Goal: Complete application form: Complete application form

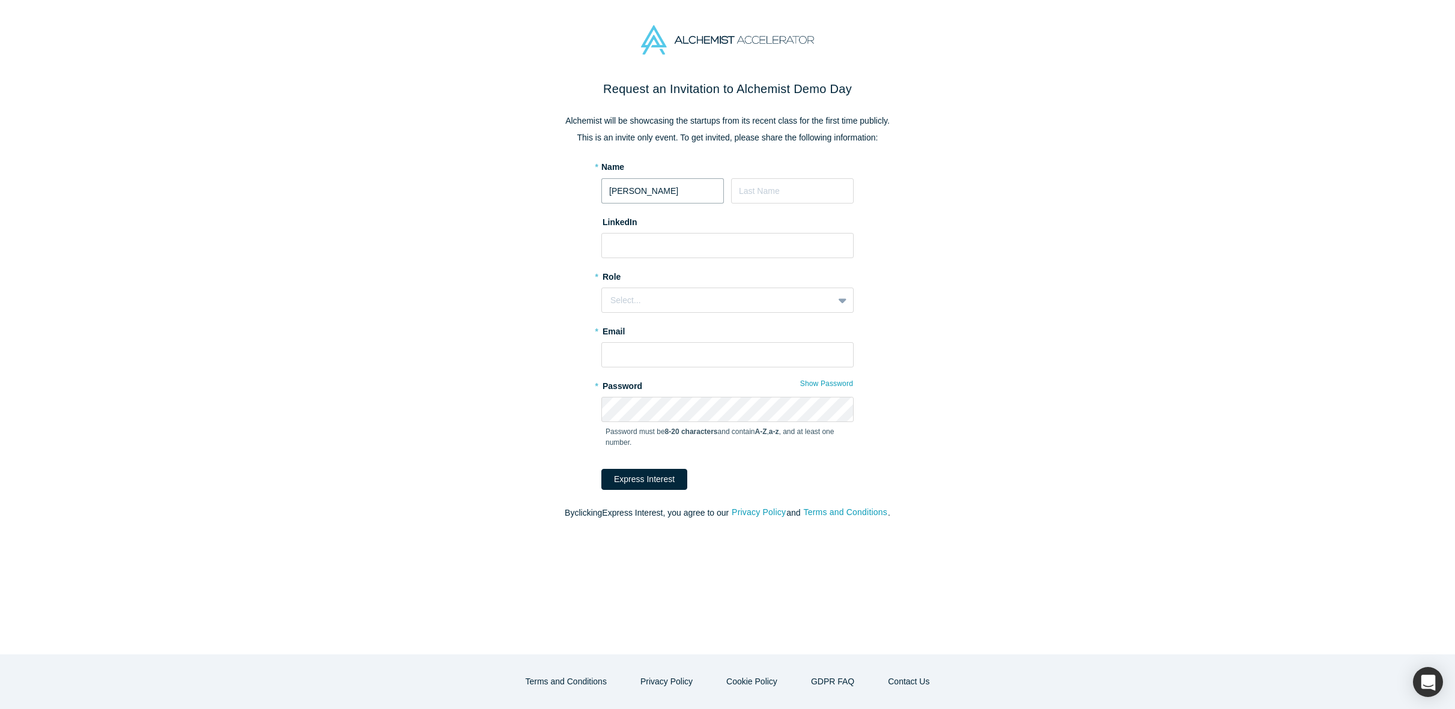
type input "[PERSON_NAME]"
paste input "[URL][DOMAIN_NAME]"
type input "[URL][DOMAIN_NAME]"
paste input "[URL][DOMAIN_NAME]"
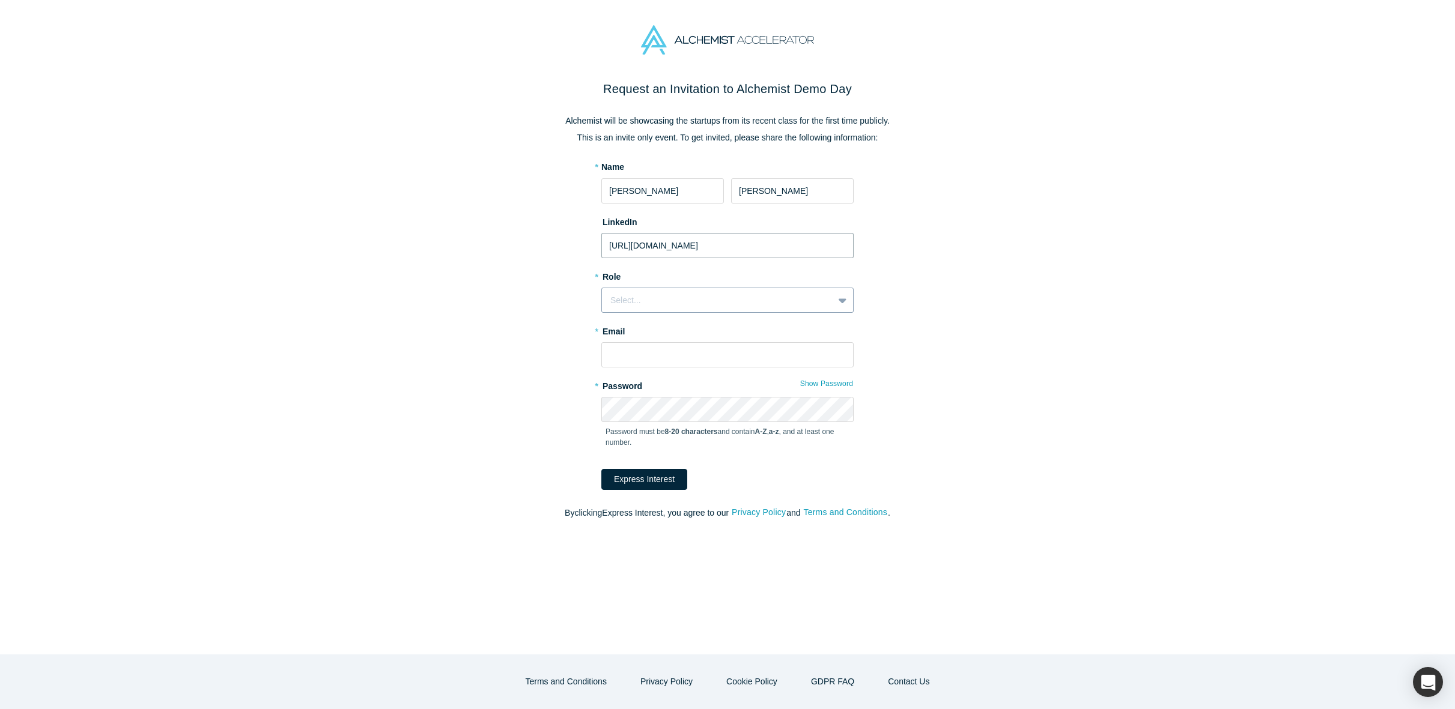
type input "[URL][DOMAIN_NAME]"
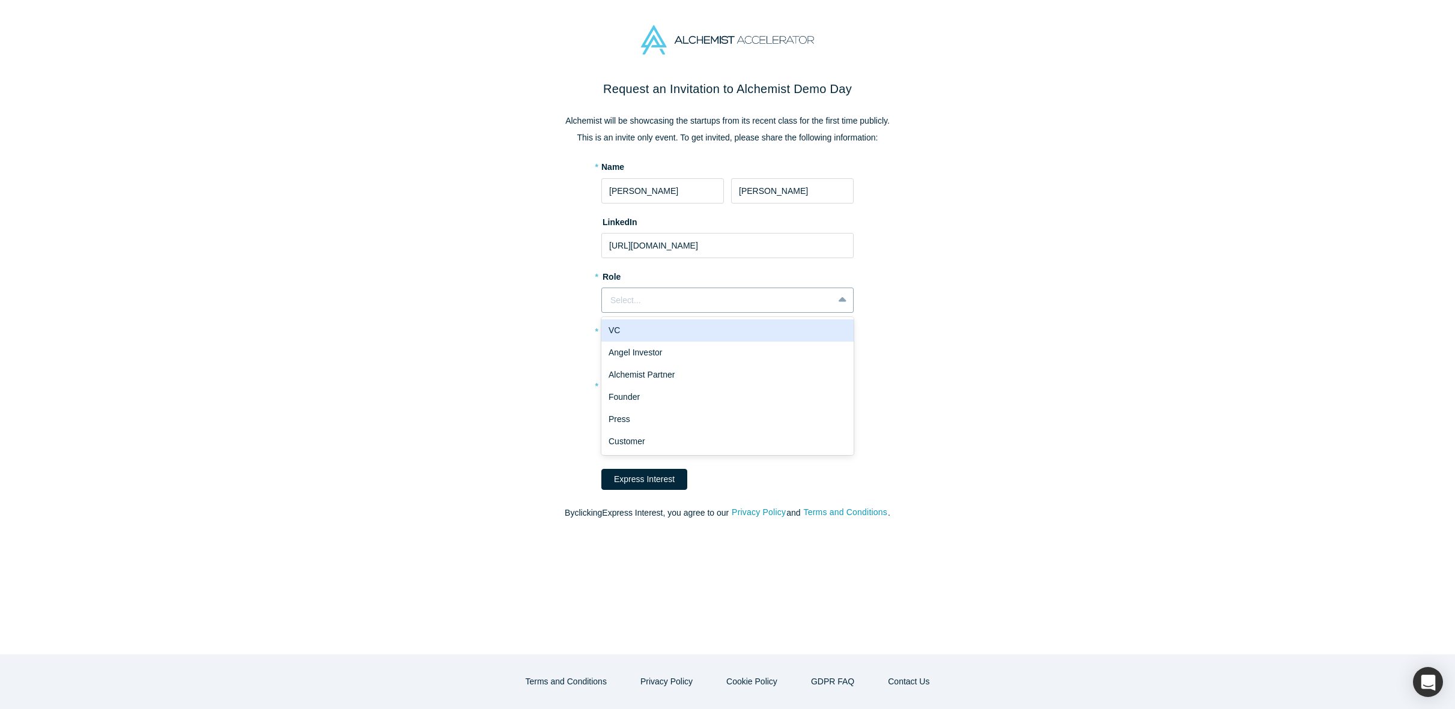
click at [628, 302] on div "Select..." at bounding box center [717, 300] width 214 height 13
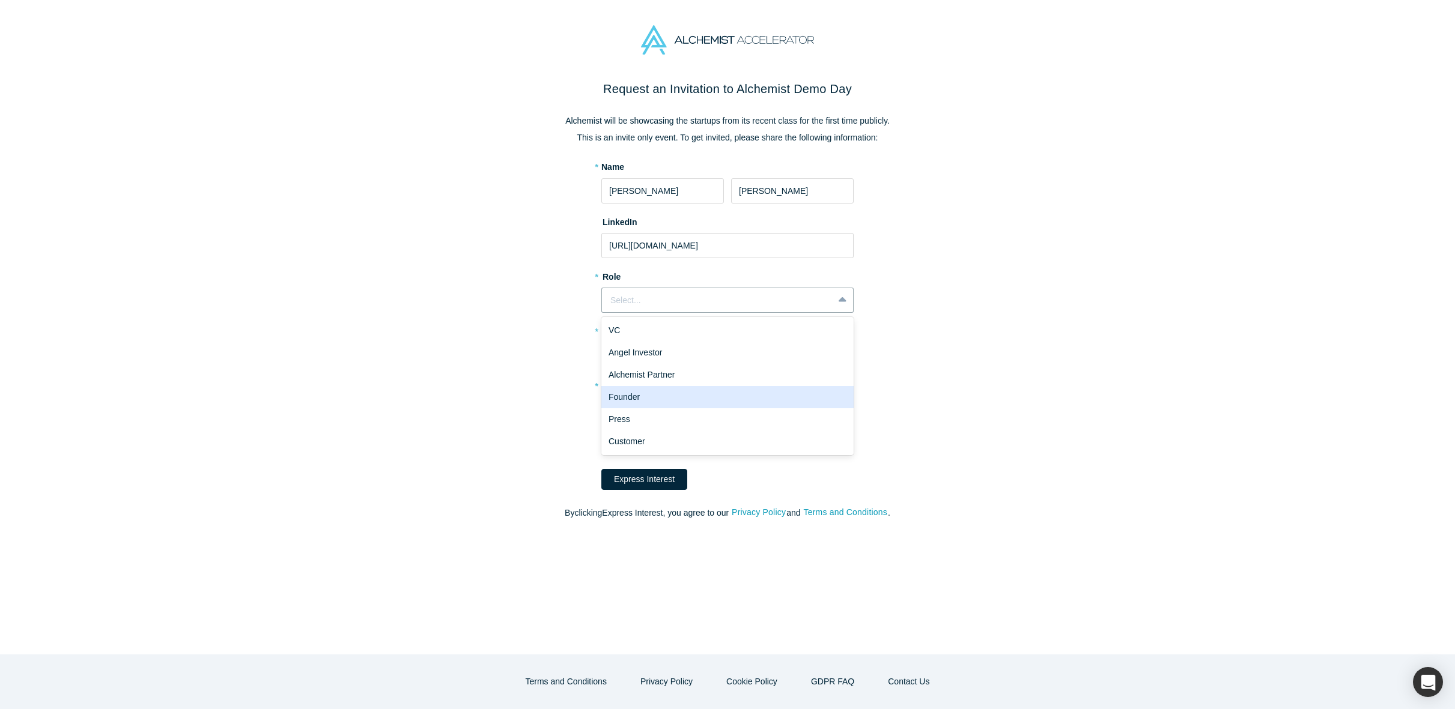
click at [680, 392] on div "Founder" at bounding box center [727, 397] width 252 height 22
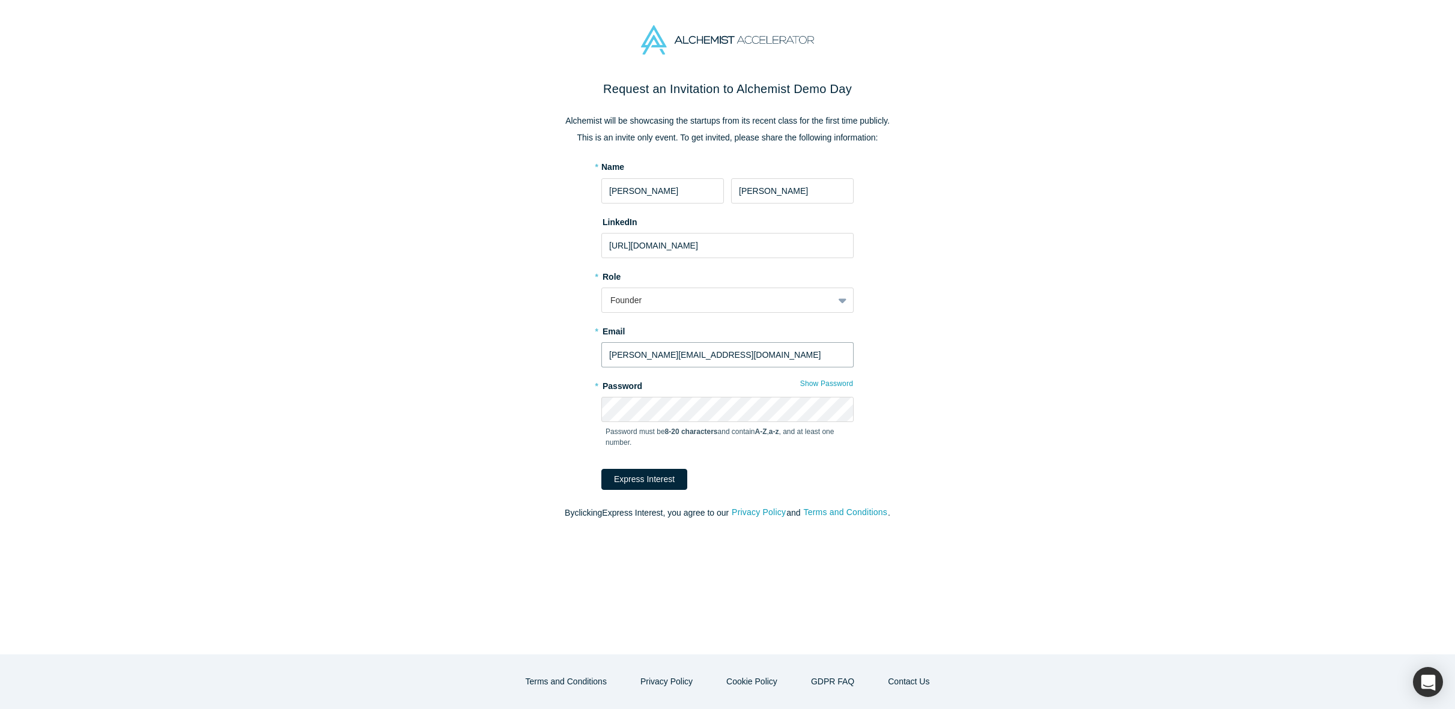
type input "[PERSON_NAME][EMAIL_ADDRESS][DOMAIN_NAME]"
click at [837, 387] on button "Show Password" at bounding box center [826, 384] width 54 height 16
click at [649, 475] on button "Express Interest" at bounding box center [644, 479] width 86 height 21
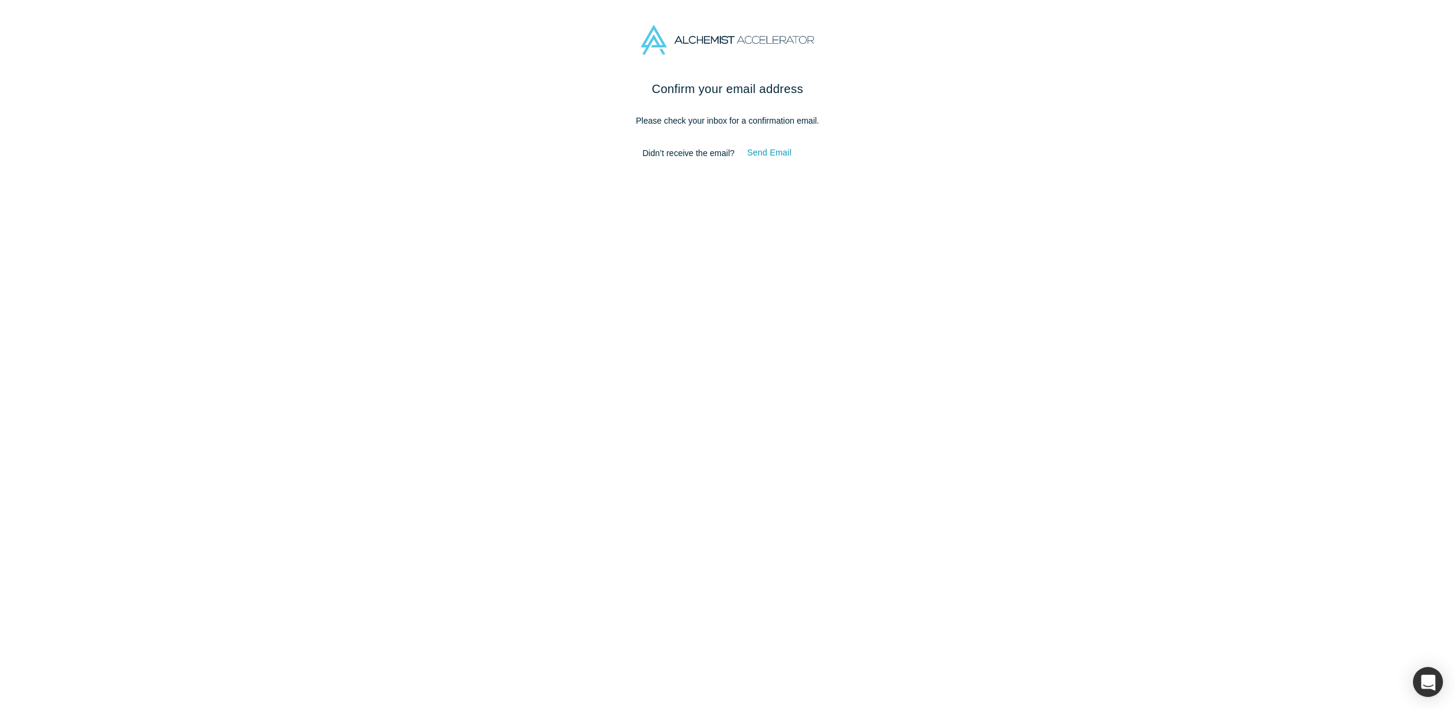
click at [777, 289] on div "Confirm your email address Please check your inbox for a confirmation email. Di…" at bounding box center [727, 394] width 1455 height 629
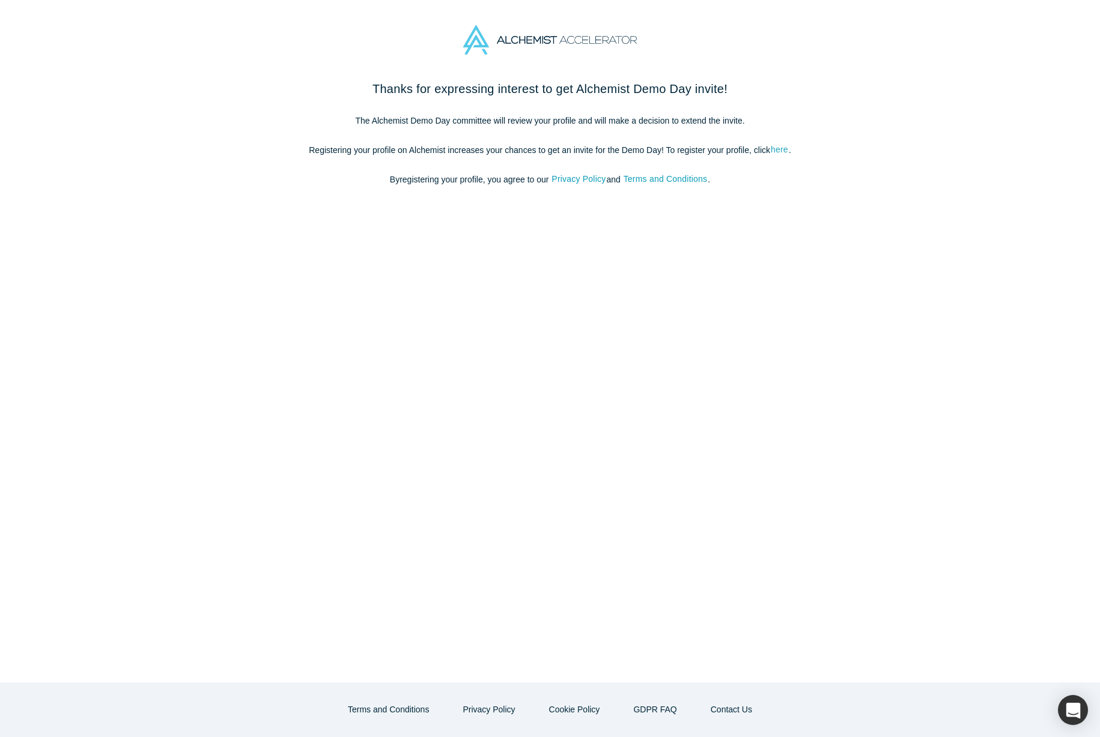
click at [784, 153] on link "here" at bounding box center [779, 150] width 19 height 14
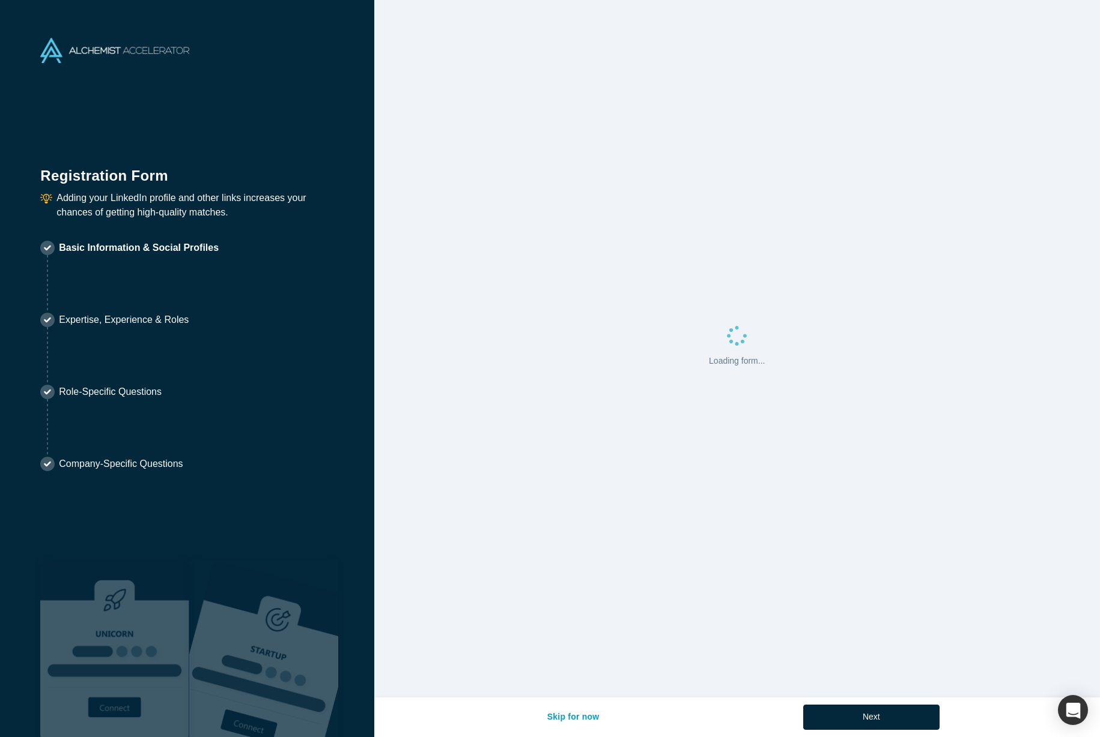
select select "US"
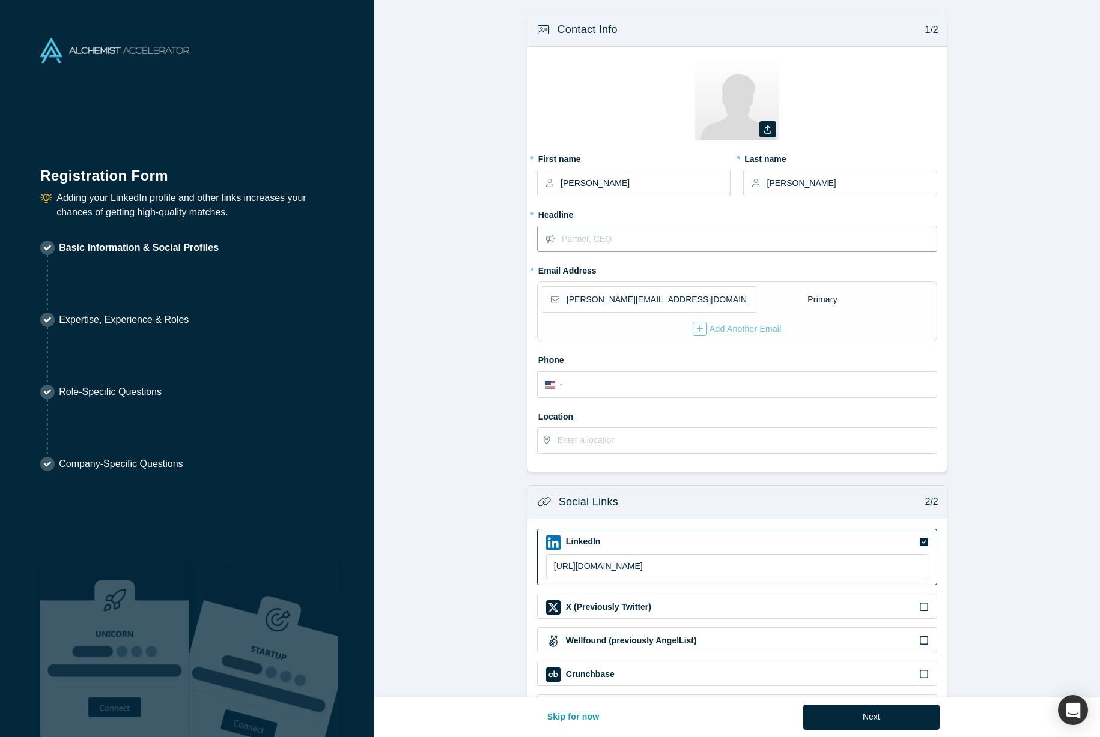
click at [711, 235] on input "text" at bounding box center [749, 238] width 374 height 25
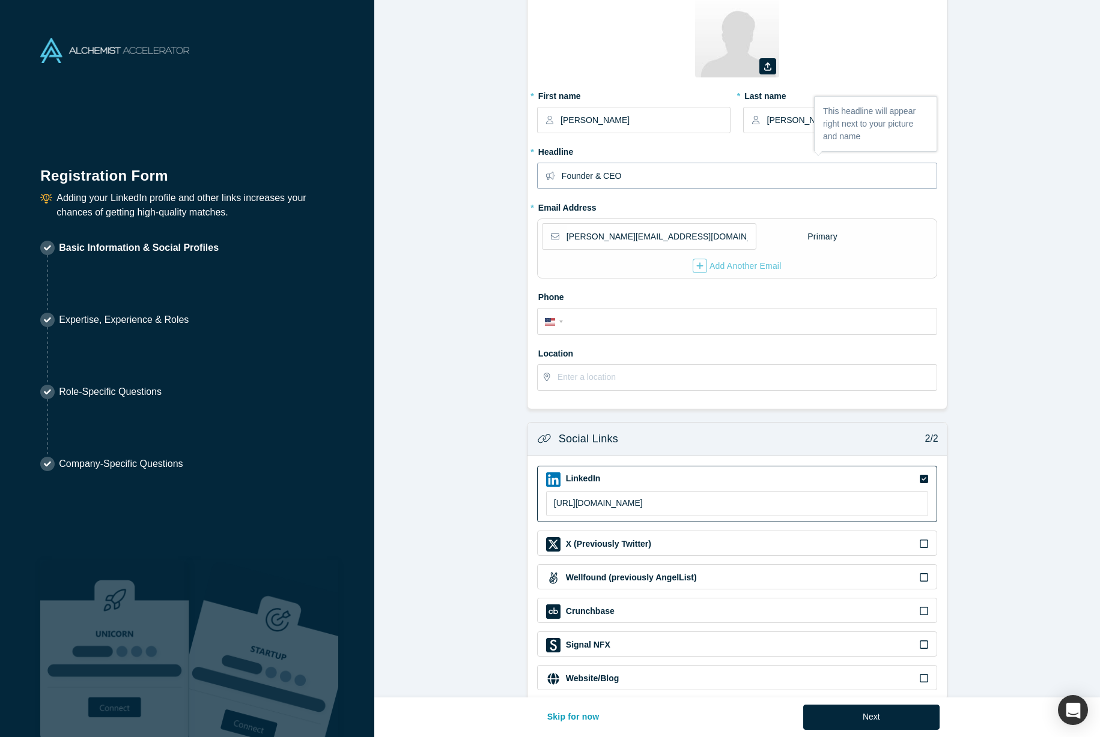
scroll to position [64, 0]
type input "Founder & CEO"
click at [748, 265] on div "Add Another Email" at bounding box center [736, 265] width 89 height 14
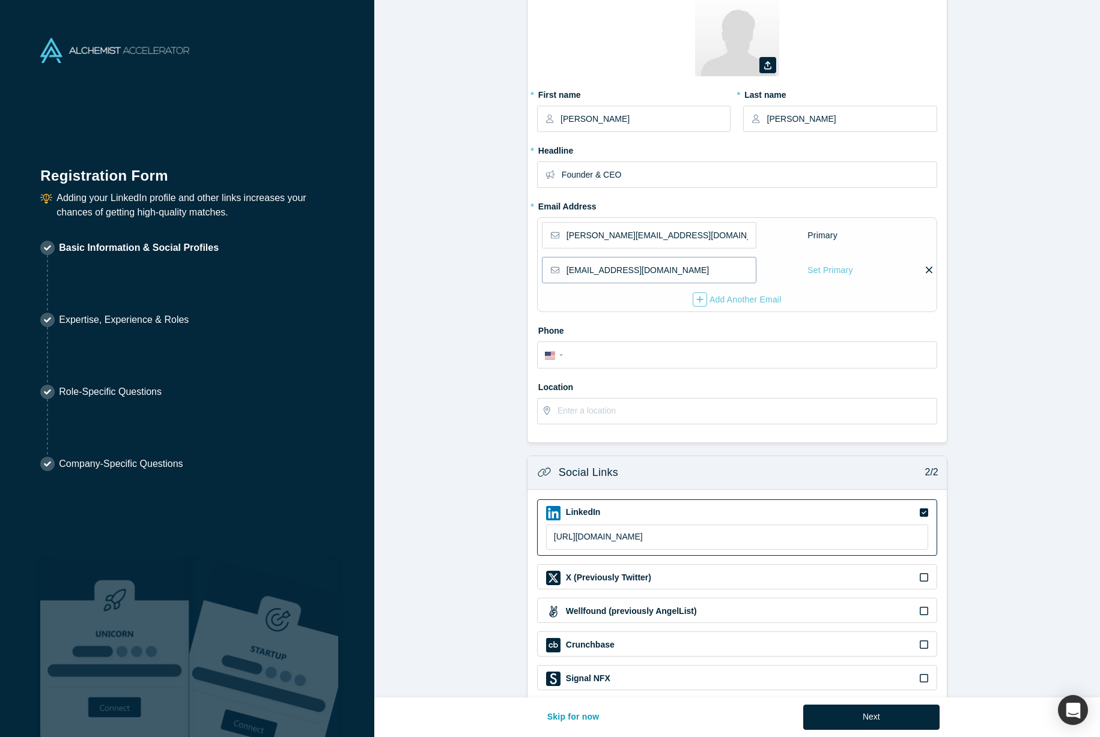
type input "[EMAIL_ADDRESS][DOMAIN_NAME]"
type input "[PHONE_NUMBER]"
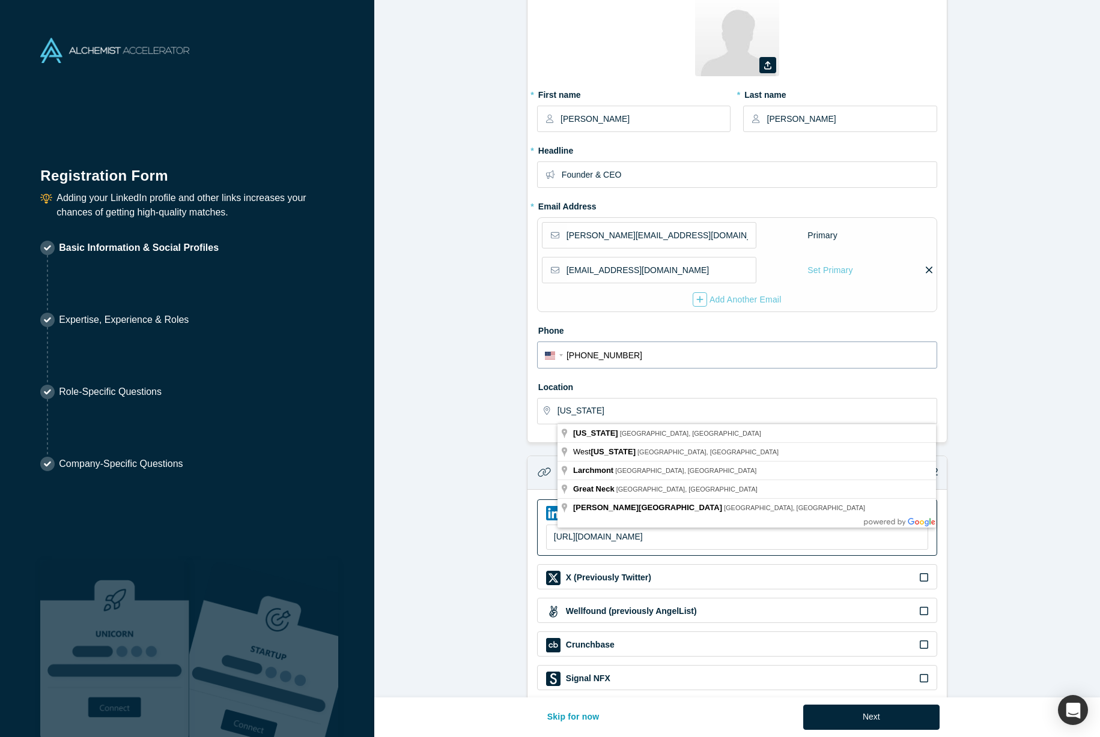
type input "[US_STATE], [GEOGRAPHIC_DATA], [GEOGRAPHIC_DATA]"
drag, startPoint x: 762, startPoint y: 347, endPoint x: 670, endPoint y: 434, distance: 126.6
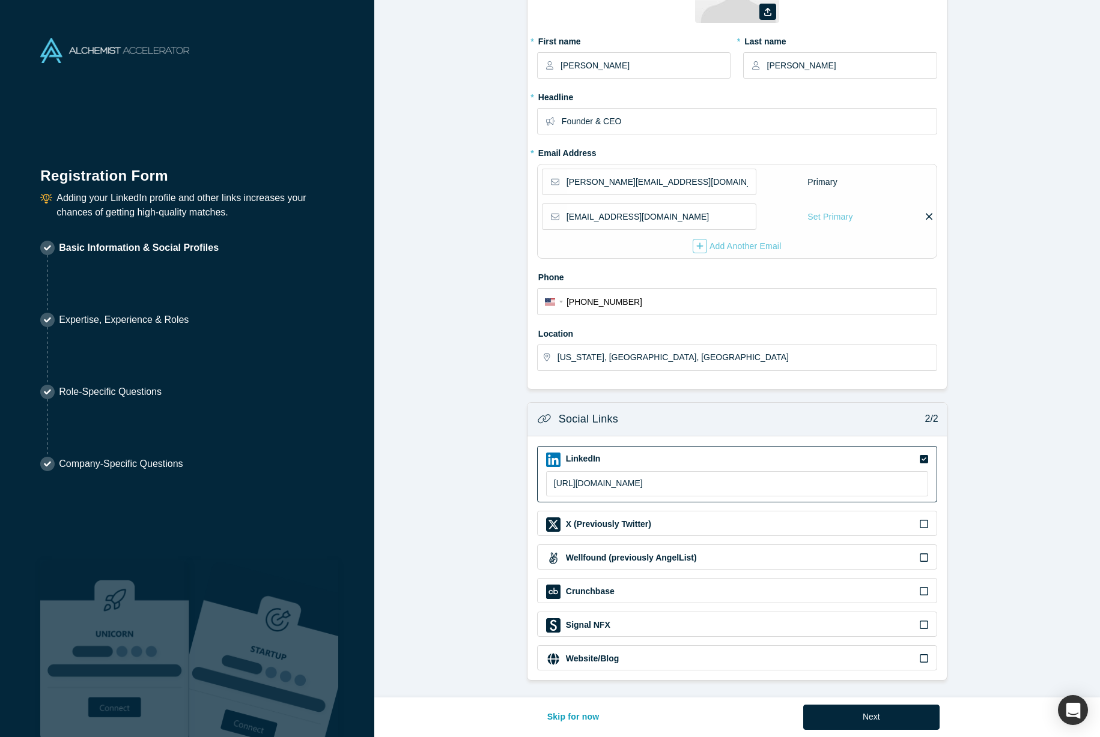
scroll to position [117, 0]
click at [862, 712] on button "Next" at bounding box center [871, 717] width 136 height 25
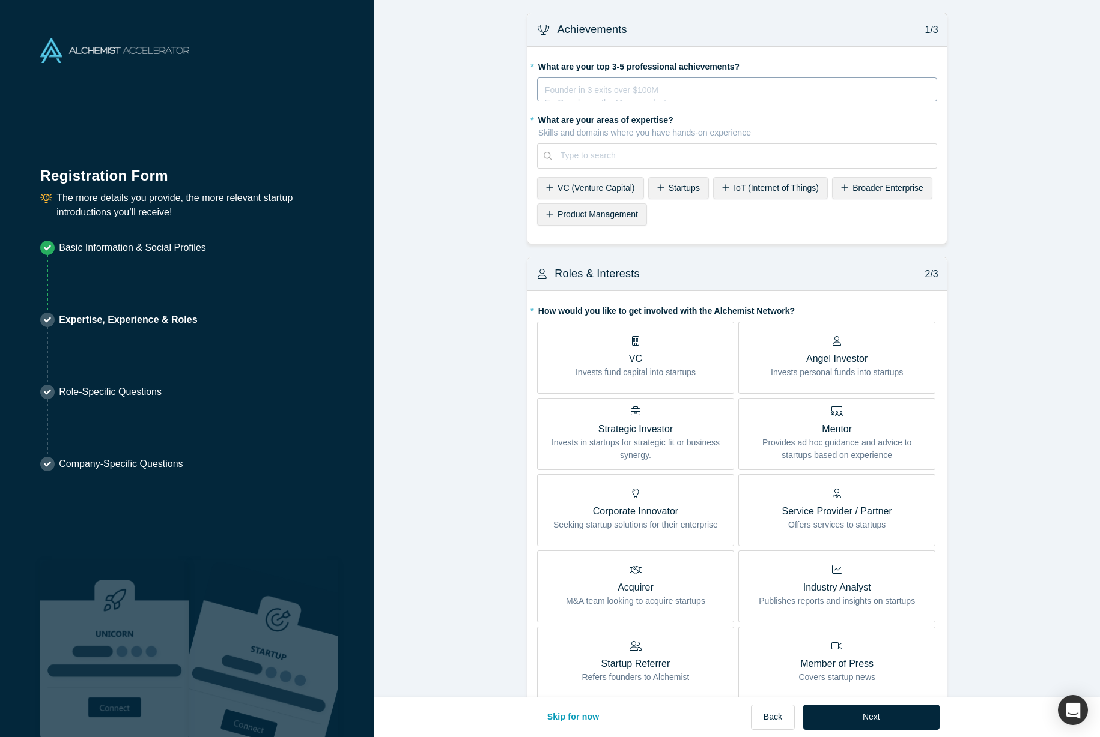
scroll to position [0, 0]
click at [610, 92] on div "rdw-editor" at bounding box center [737, 88] width 384 height 13
click at [619, 101] on div "Founder in 3 exits over $100M Ex-Googler on the Maps product Ultramarathoner fo…" at bounding box center [737, 89] width 400 height 24
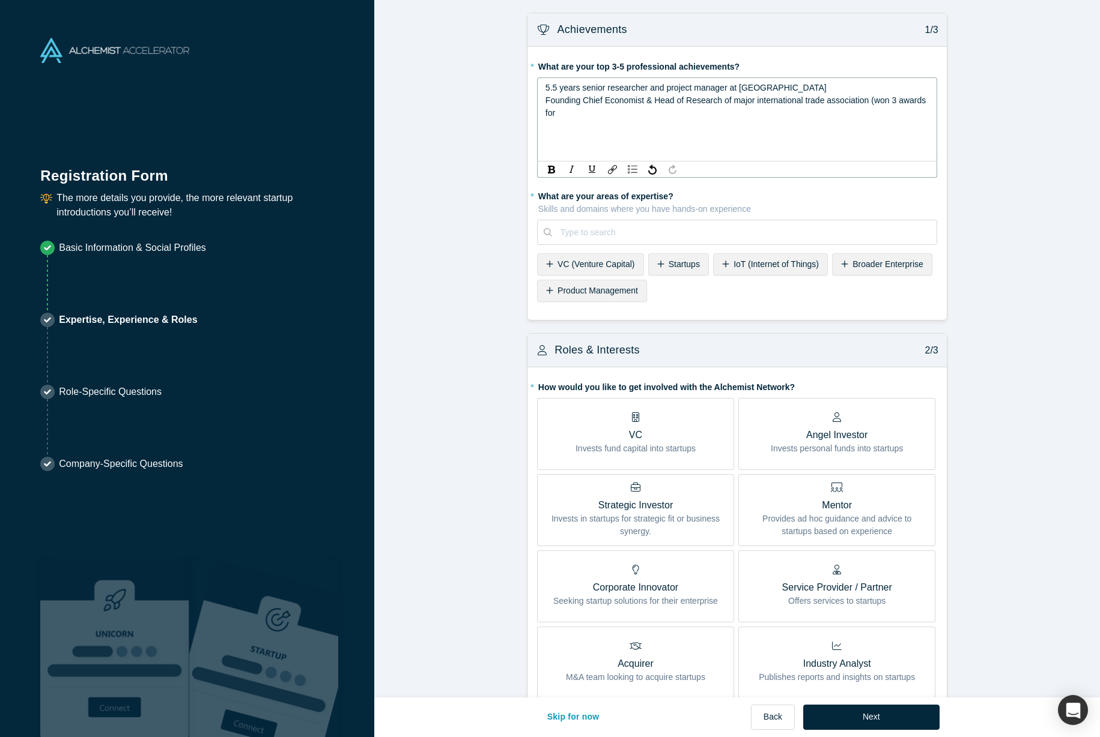
click at [906, 101] on span "Founding Chief Economist & Head of Research of major international trade associ…" at bounding box center [736, 106] width 383 height 22
click at [623, 233] on div "Type to search" at bounding box center [737, 232] width 400 height 25
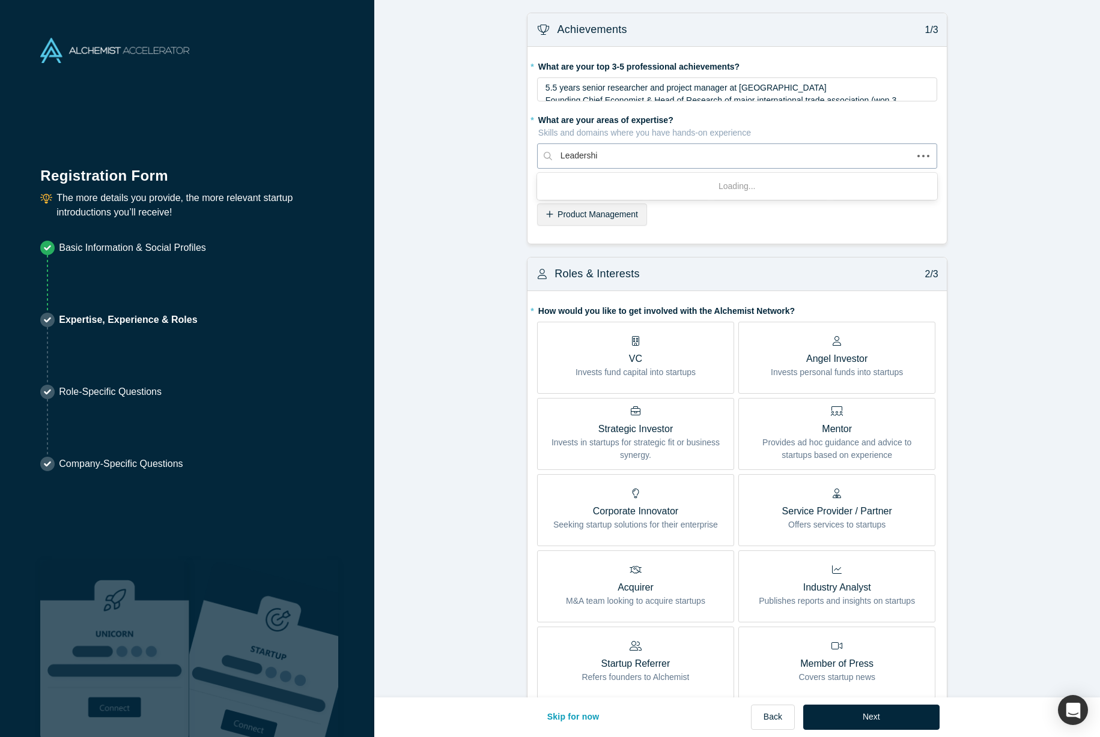
type input "Leadership"
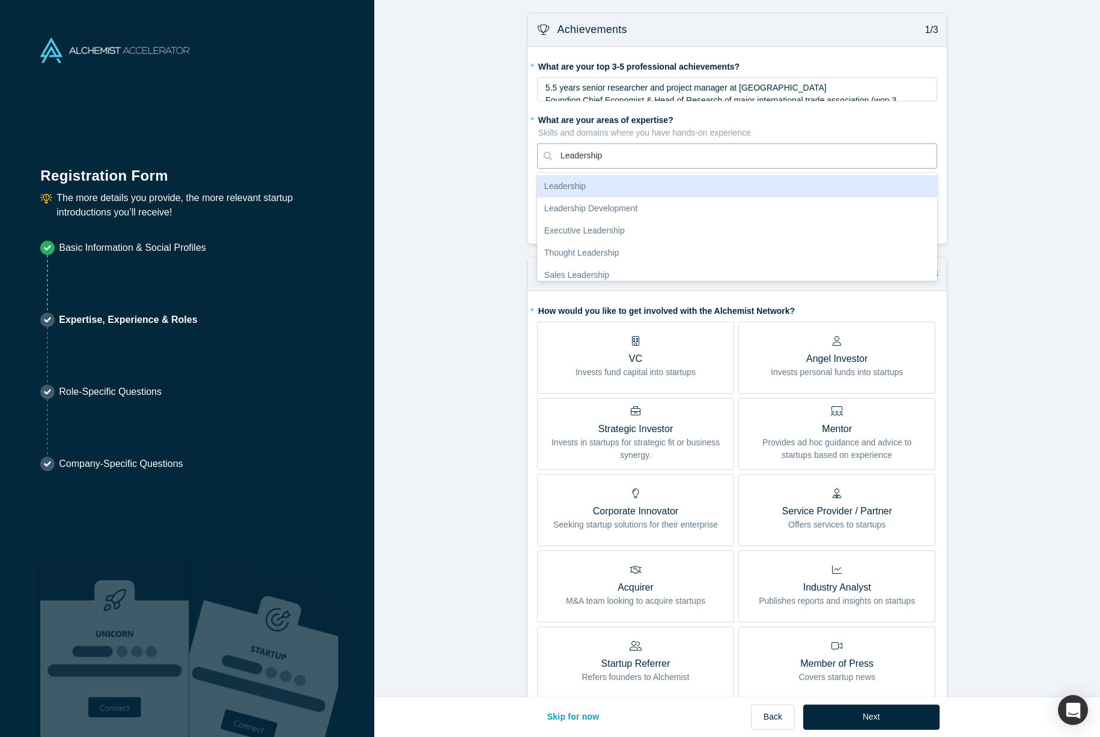
click at [607, 185] on div "Leadership" at bounding box center [737, 186] width 400 height 22
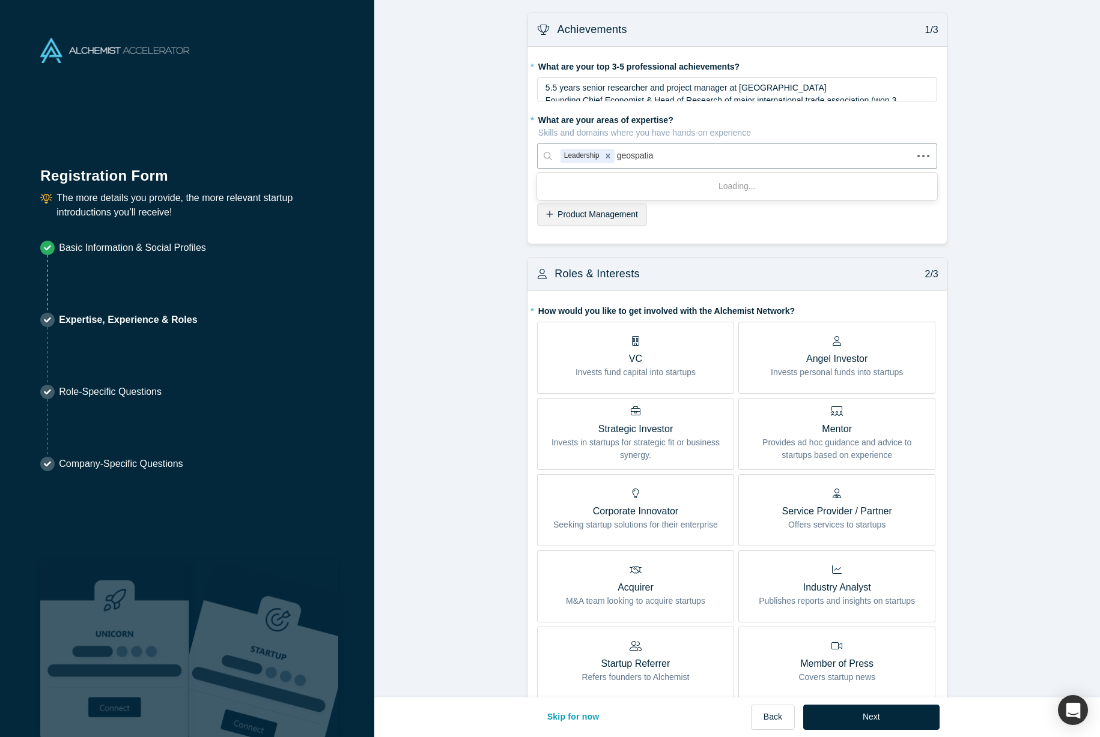
type input "geospatial"
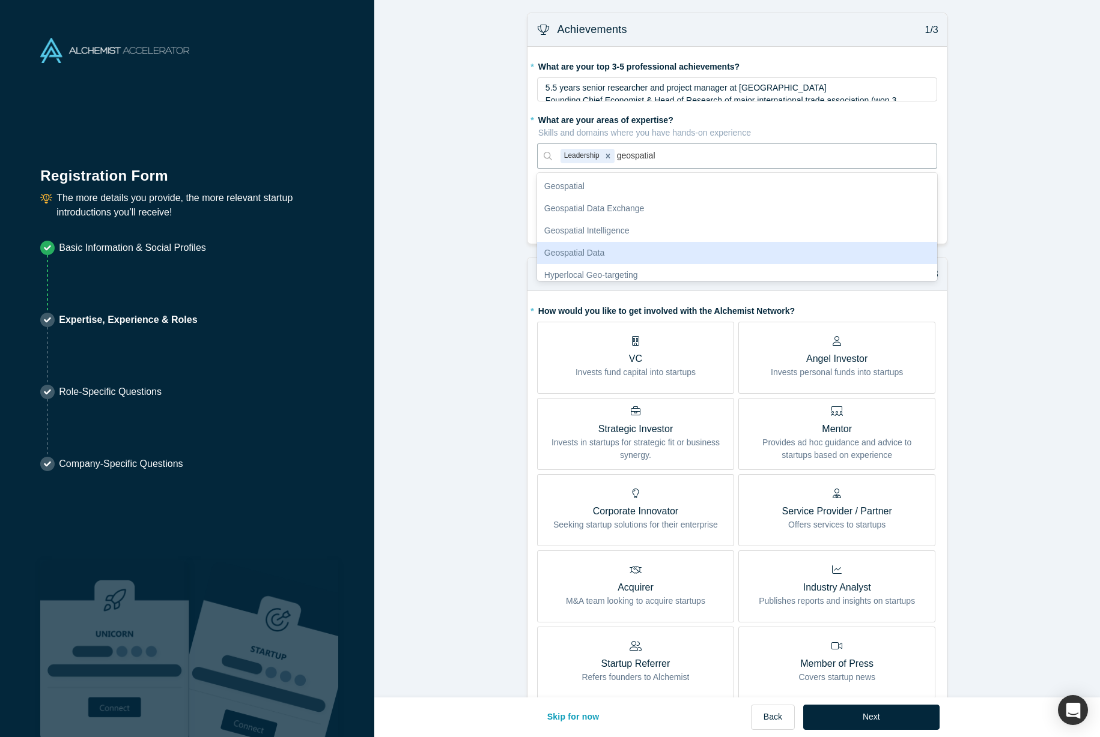
click at [578, 249] on div "Geospatial Data" at bounding box center [737, 253] width 400 height 22
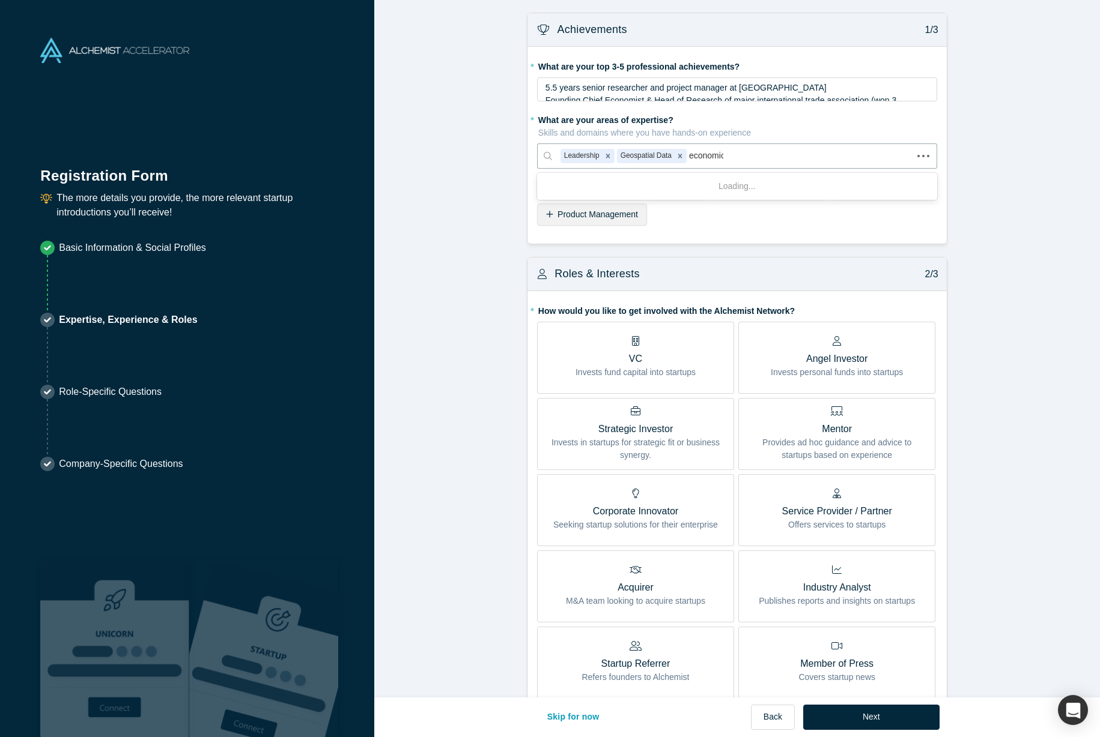
type input "economics"
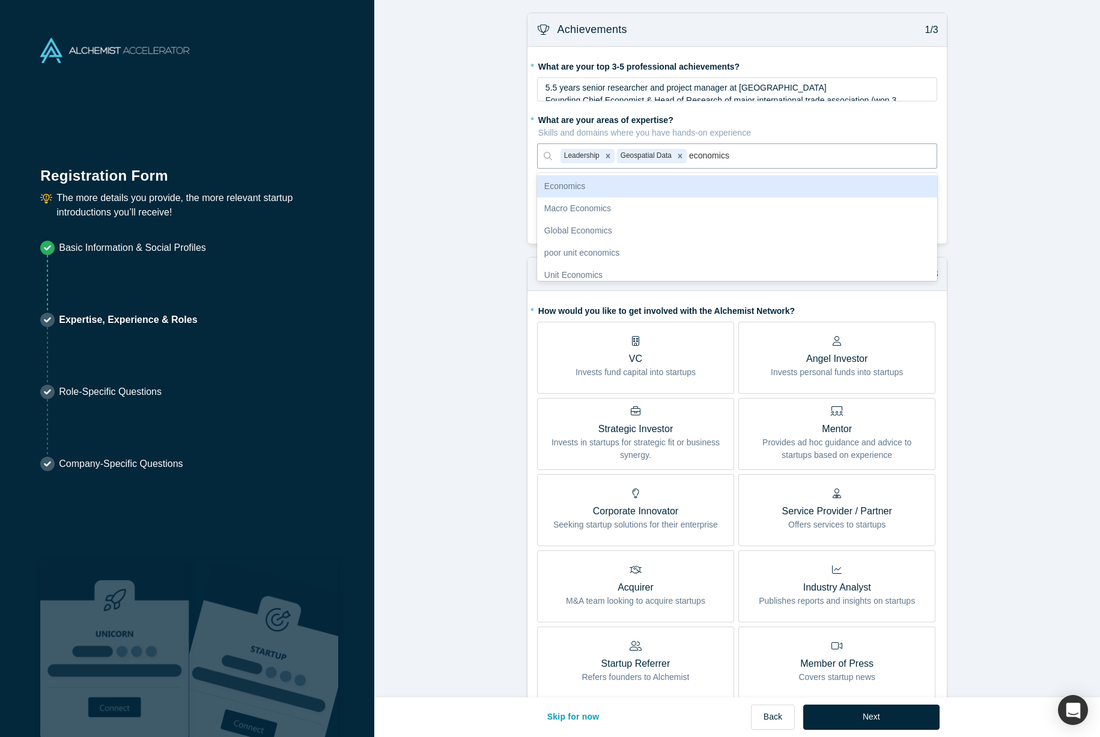
click at [708, 182] on div "Economics" at bounding box center [737, 186] width 400 height 22
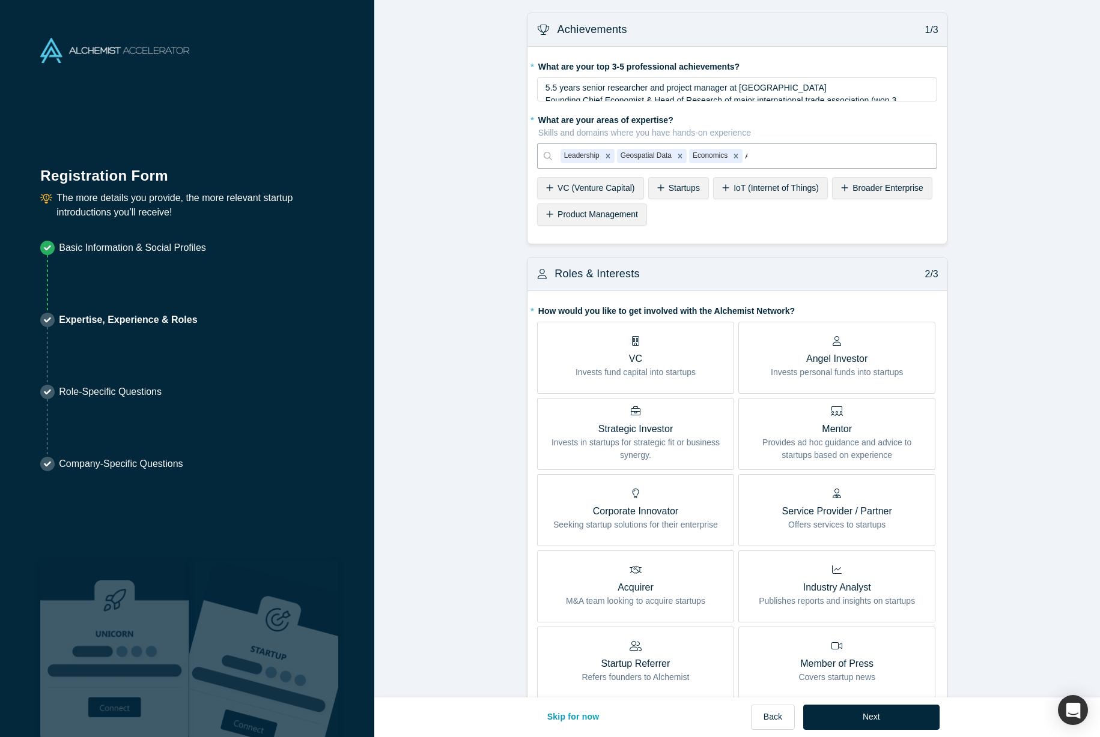
type input "AI"
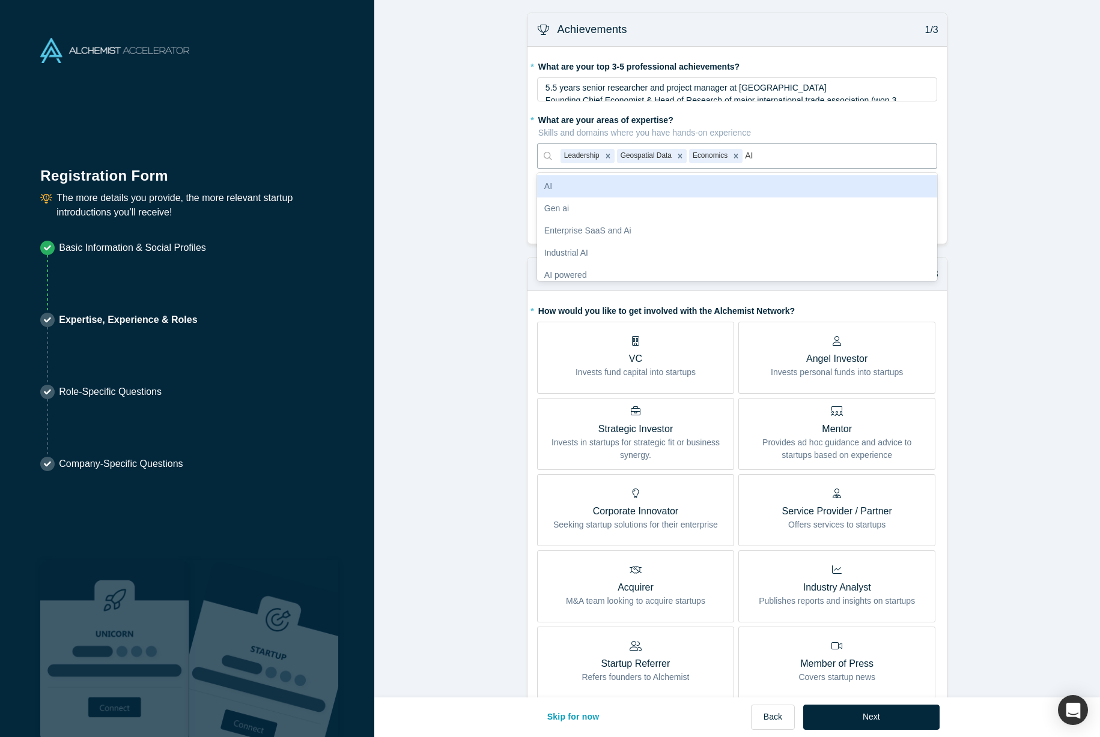
click at [633, 190] on div "AI" at bounding box center [737, 186] width 400 height 22
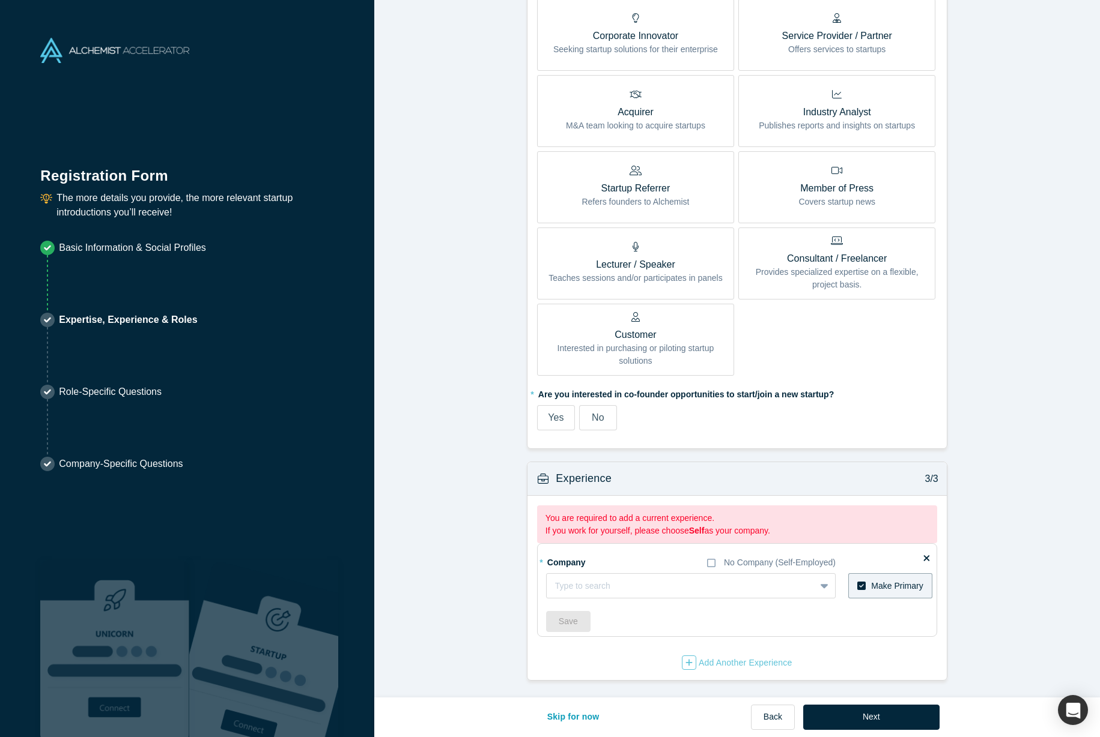
scroll to position [475, 0]
click at [602, 424] on div "No" at bounding box center [598, 418] width 12 height 14
click at [0, 0] on input "No" at bounding box center [0, 0] width 0 height 0
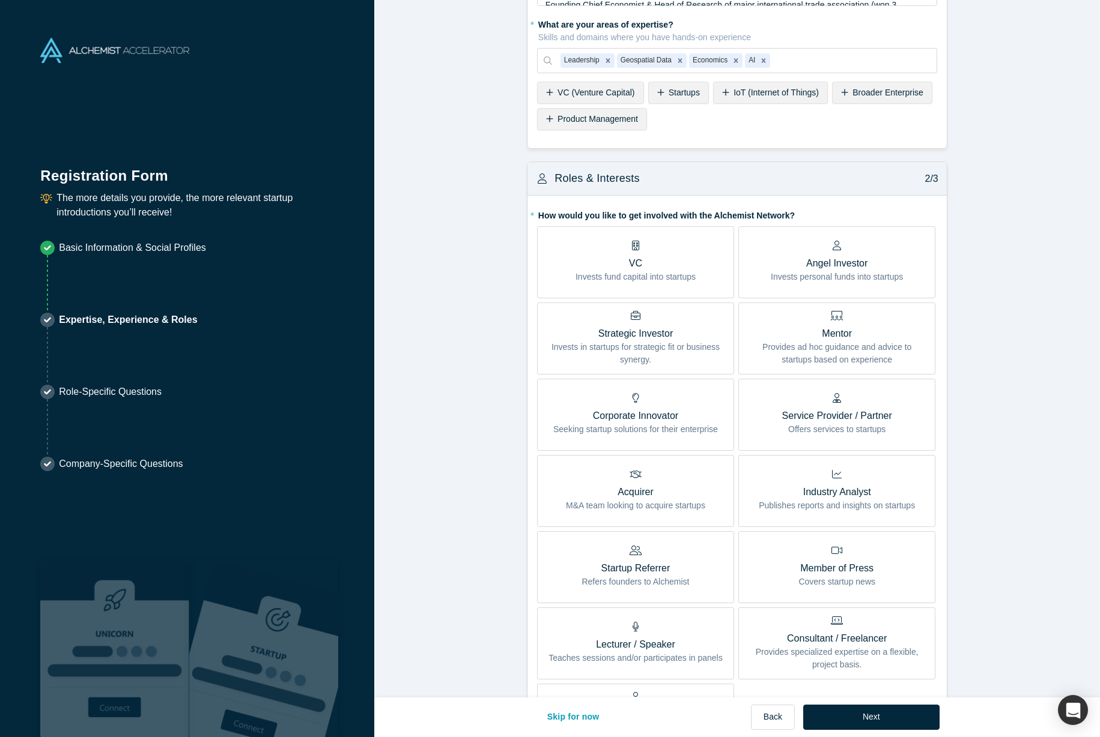
scroll to position [95, 0]
click at [694, 274] on p "Invests fund capital into startups" at bounding box center [635, 277] width 120 height 13
click at [0, 0] on input "VC Invests fund capital into startups" at bounding box center [0, 0] width 0 height 0
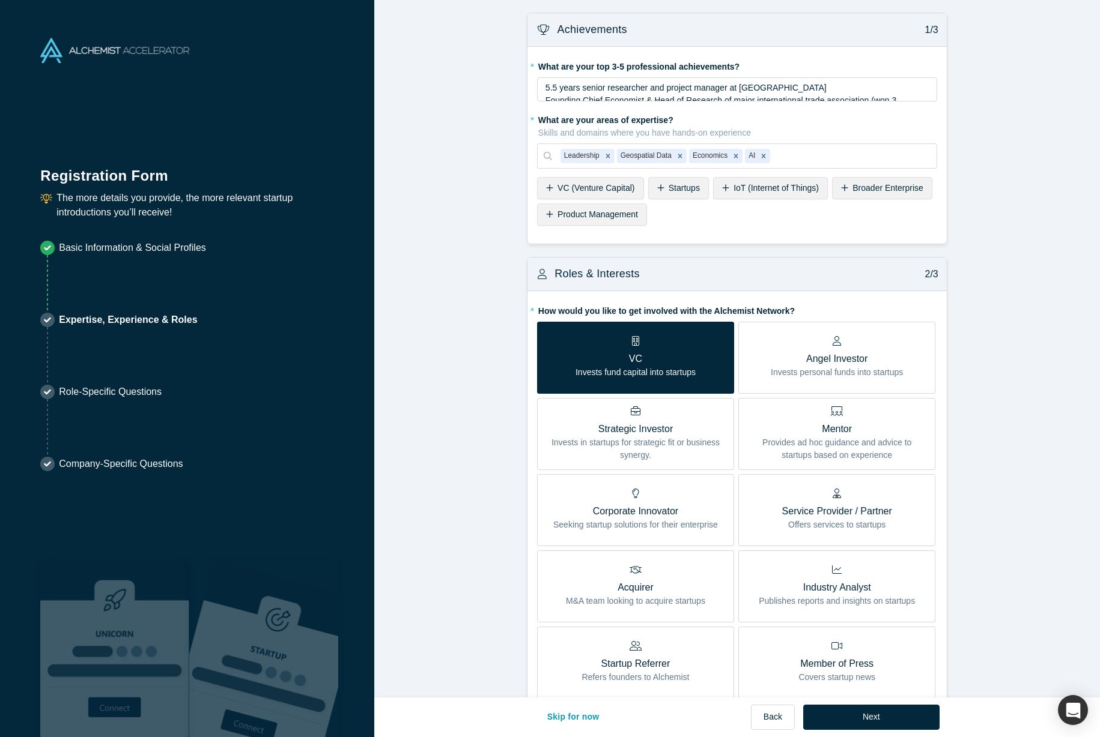
scroll to position [0, 0]
click at [674, 354] on p "VC" at bounding box center [635, 359] width 120 height 14
click at [0, 0] on input "VC Invests fund capital into startups" at bounding box center [0, 0] width 0 height 0
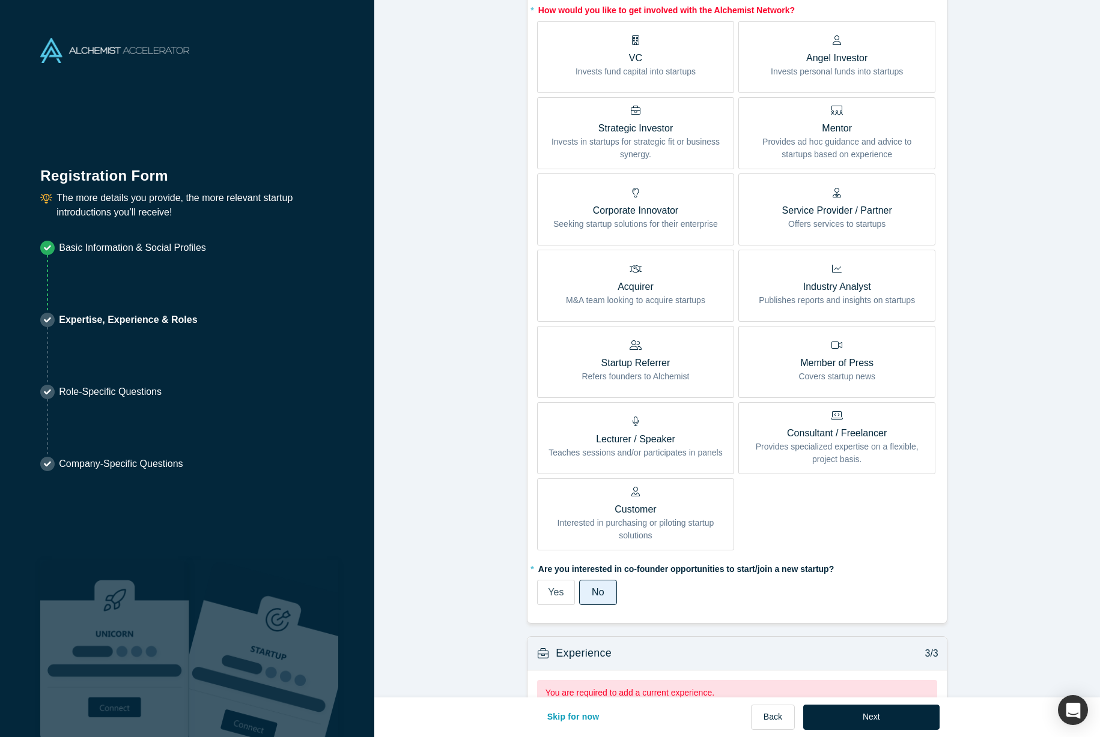
scroll to position [303, 0]
click at [825, 529] on div "VC Invests fund capital into startups Angel Investor Invests personal funds int…" at bounding box center [737, 284] width 400 height 530
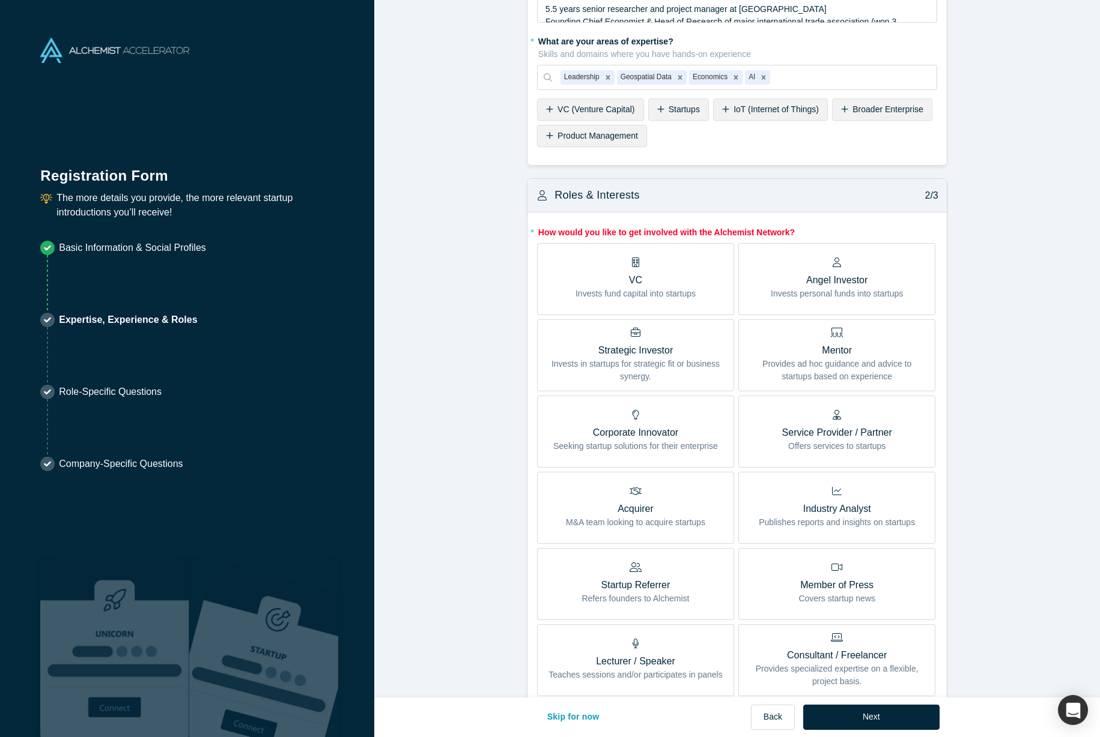
scroll to position [80, 0]
click at [590, 584] on p "Startup Referrer" at bounding box center [634, 584] width 107 height 14
click at [0, 0] on input "Startup Referrer Refers founders to Alchemist" at bounding box center [0, 0] width 0 height 0
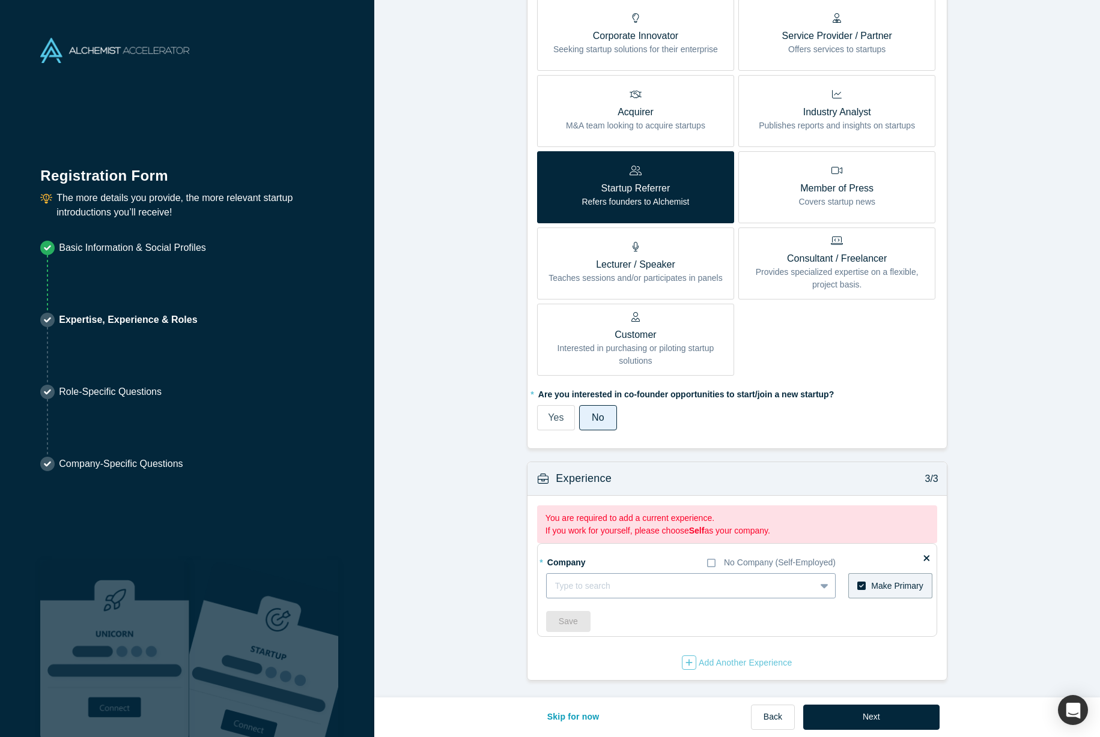
scroll to position [475, 0]
click at [662, 587] on div at bounding box center [681, 587] width 252 height 15
type input "TeroAI"
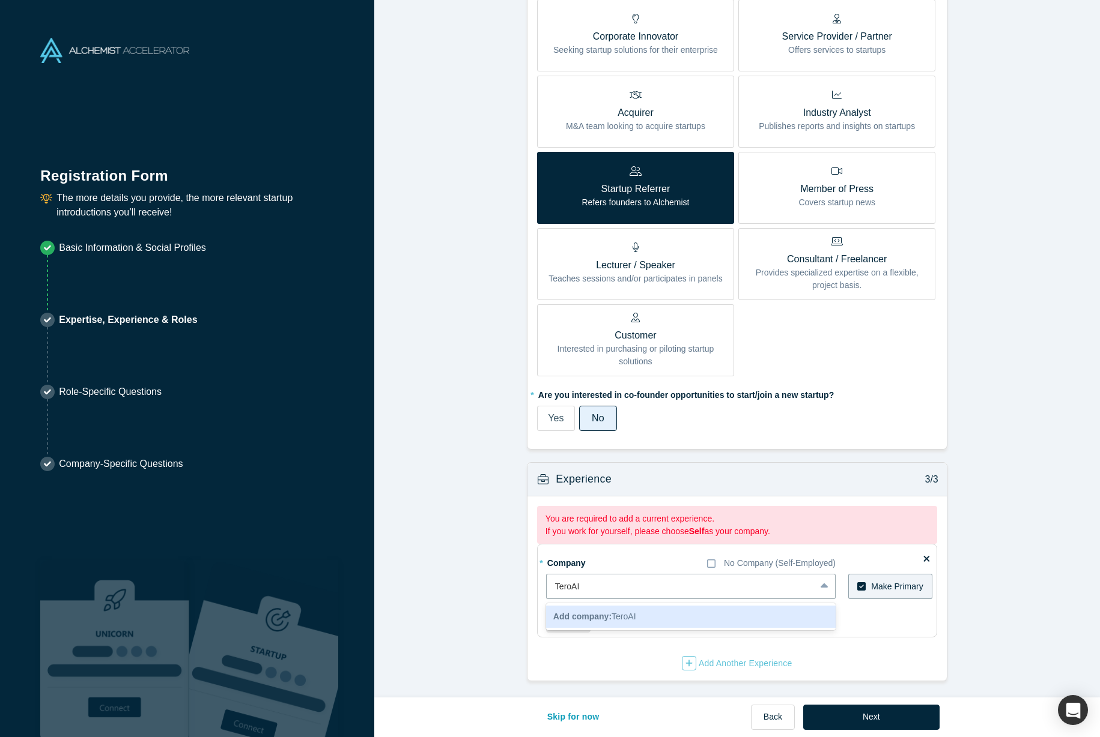
click at [673, 619] on div "Add company: TeroAI" at bounding box center [690, 617] width 289 height 22
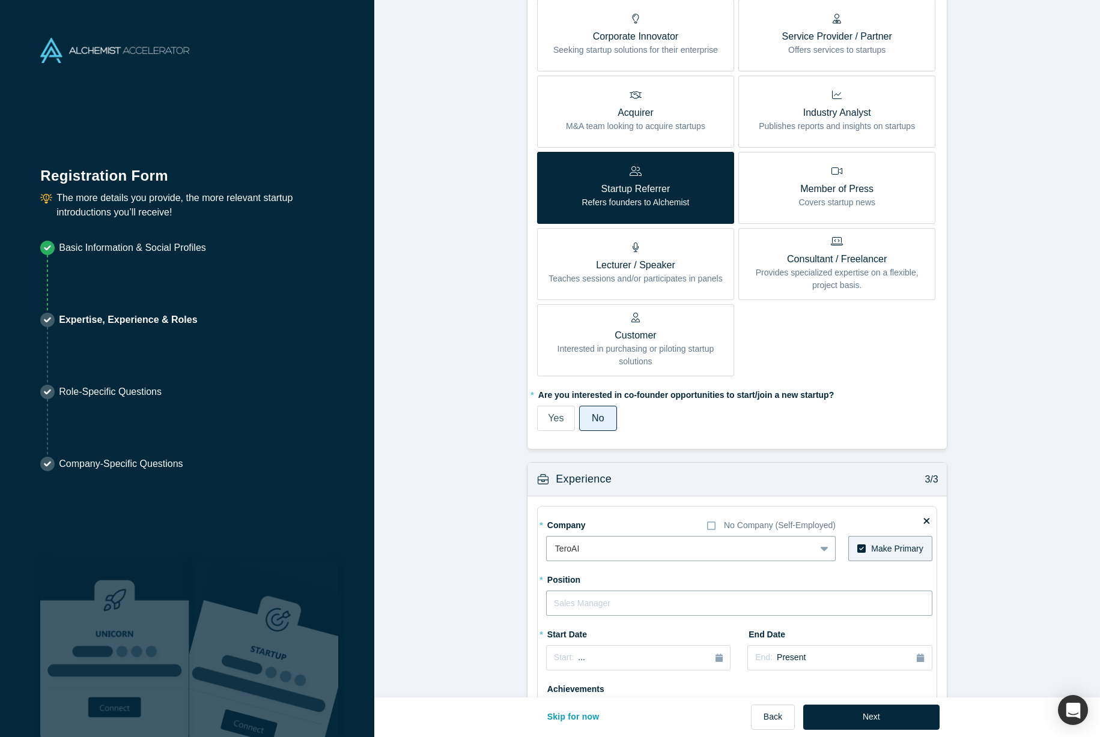
click at [626, 609] on input "text" at bounding box center [739, 603] width 386 height 25
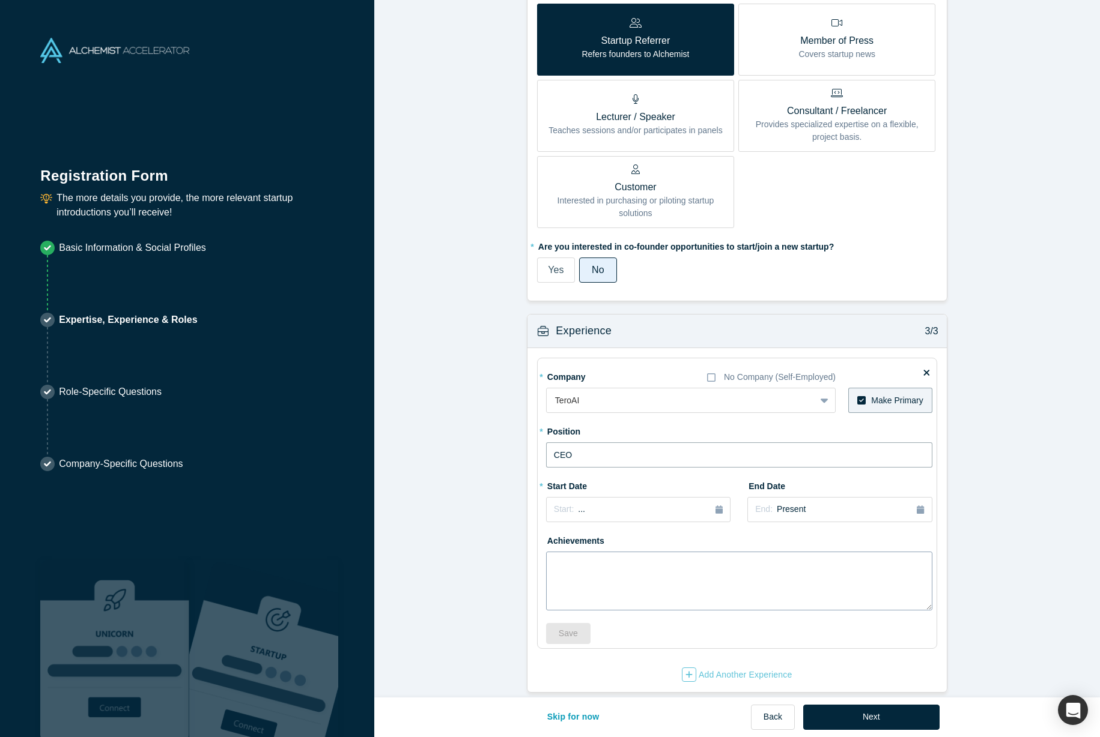
type input "CEO"
click at [728, 510] on button "Start: ..." at bounding box center [638, 509] width 184 height 25
click at [655, 592] on div "Sep" at bounding box center [652, 598] width 38 height 13
click at [673, 507] on div "Start: [DATE]" at bounding box center [638, 510] width 169 height 13
click at [643, 594] on div "Sep" at bounding box center [652, 598] width 38 height 13
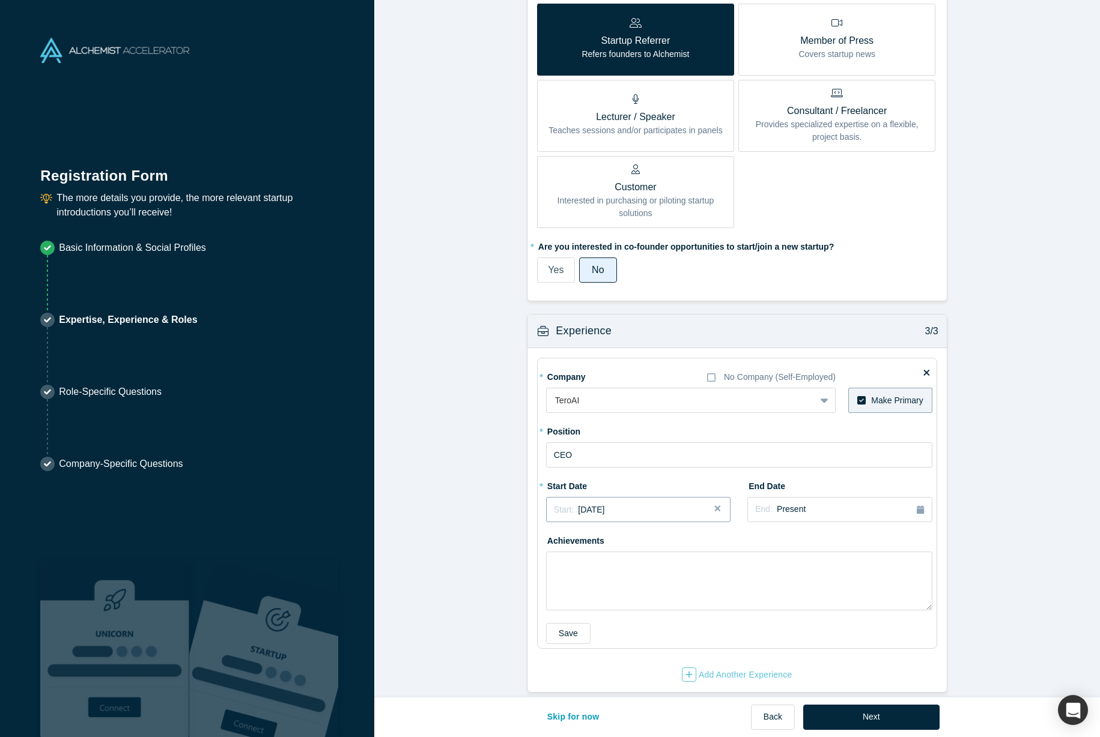
click at [654, 509] on div "Start: [DATE]" at bounding box center [638, 510] width 169 height 13
click at [603, 593] on div "Aug" at bounding box center [611, 598] width 38 height 13
click at [634, 510] on div "Start: [DATE]" at bounding box center [638, 510] width 169 height 13
click at [571, 606] on div "Oct Nov Dec" at bounding box center [611, 613] width 123 height 15
click at [656, 593] on div "Sep" at bounding box center [652, 598] width 38 height 13
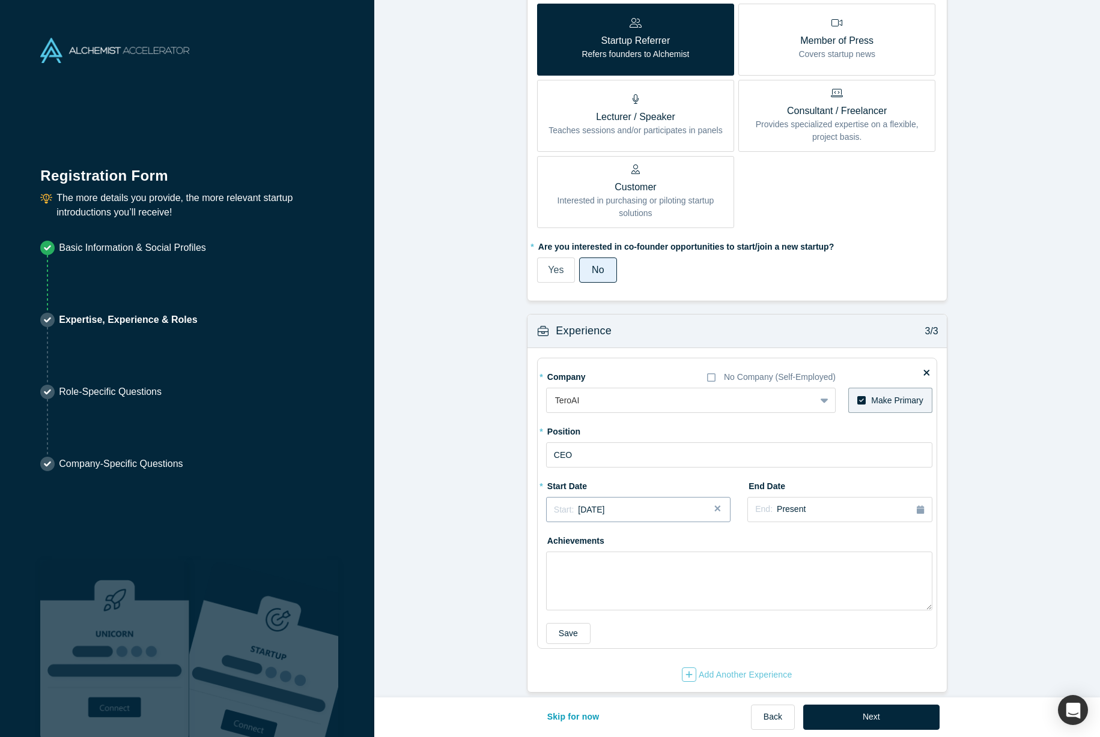
click at [590, 509] on span "[DATE]" at bounding box center [591, 510] width 26 height 10
click at [790, 542] on div "Achievements" at bounding box center [739, 571] width 386 height 80
click at [600, 568] on textarea at bounding box center [739, 581] width 386 height 59
click at [581, 621] on div "* Company No Company (Self-Employed) TeroAI To pick up a draggable item, press …" at bounding box center [739, 505] width 386 height 277
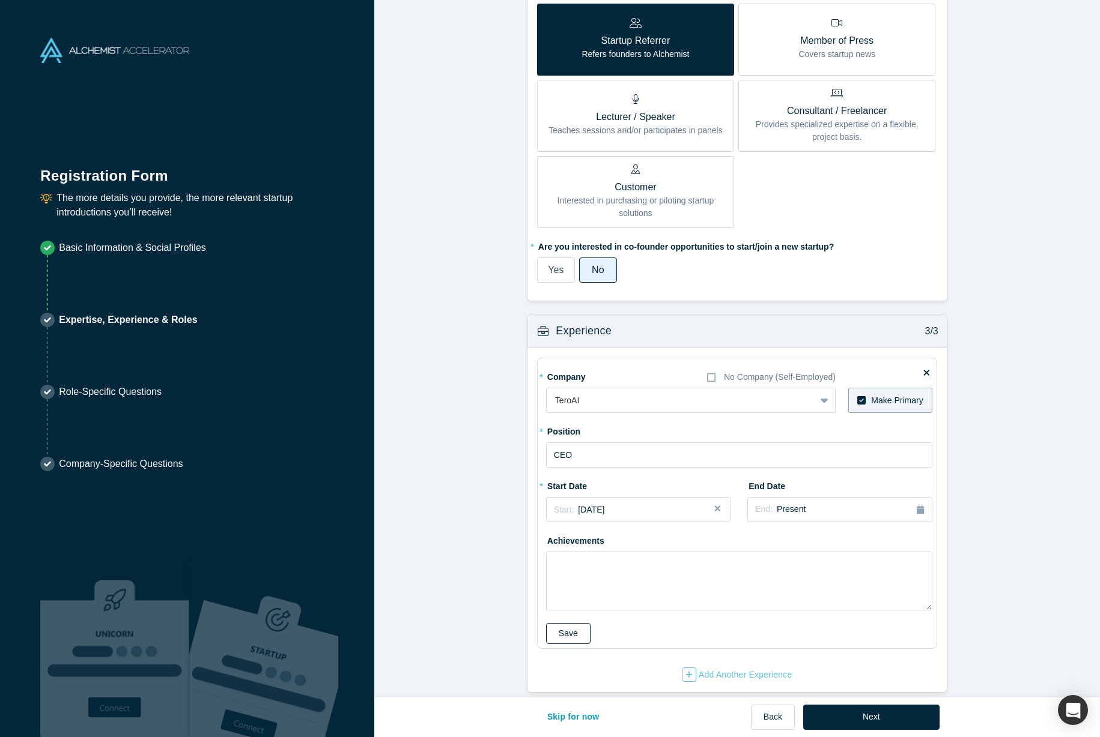
click at [577, 630] on button "Save" at bounding box center [568, 633] width 44 height 21
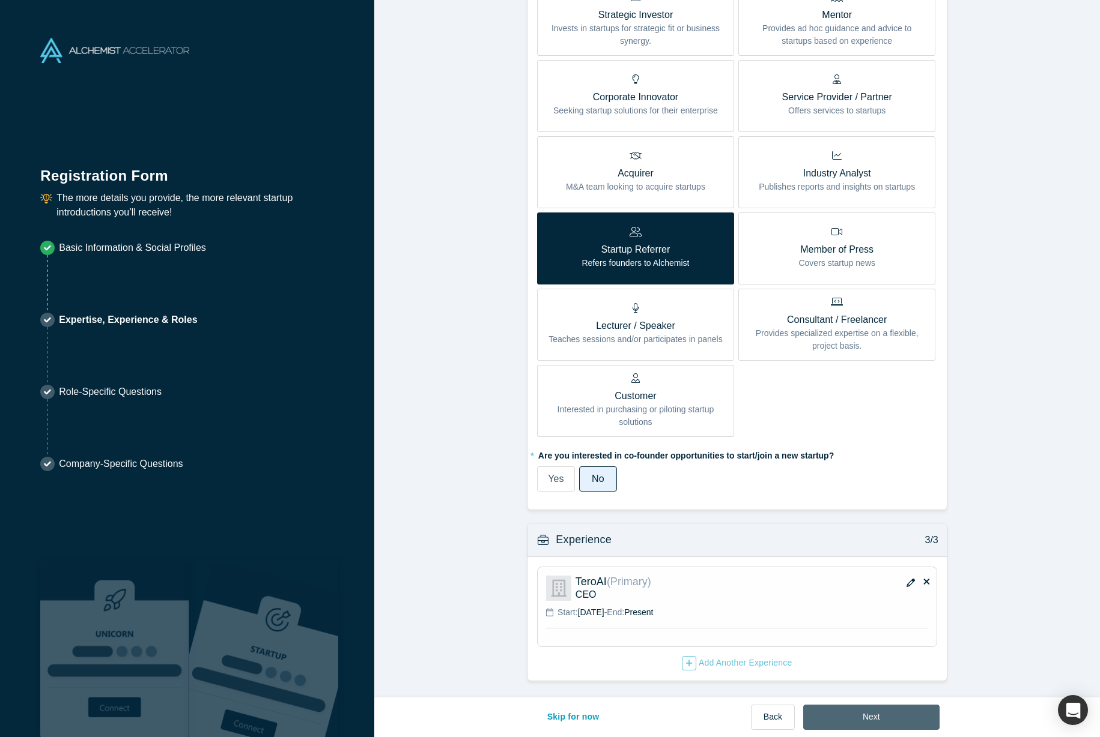
scroll to position [414, 0]
click at [856, 716] on button "Next" at bounding box center [871, 717] width 136 height 25
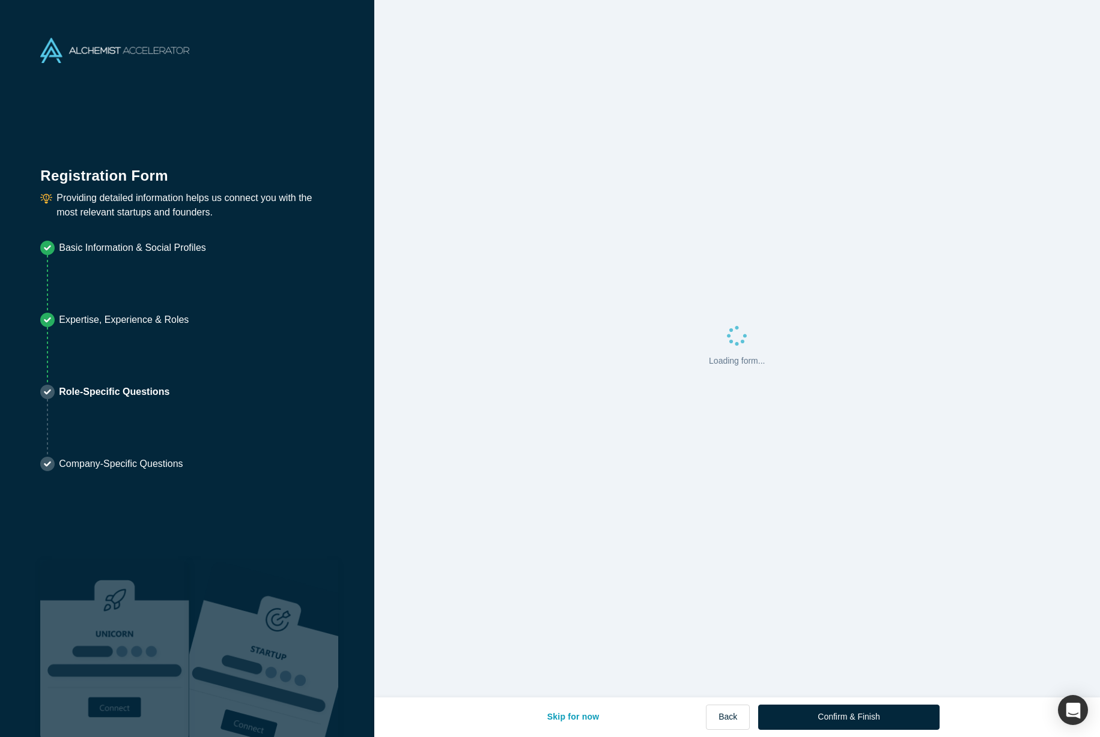
scroll to position [0, 0]
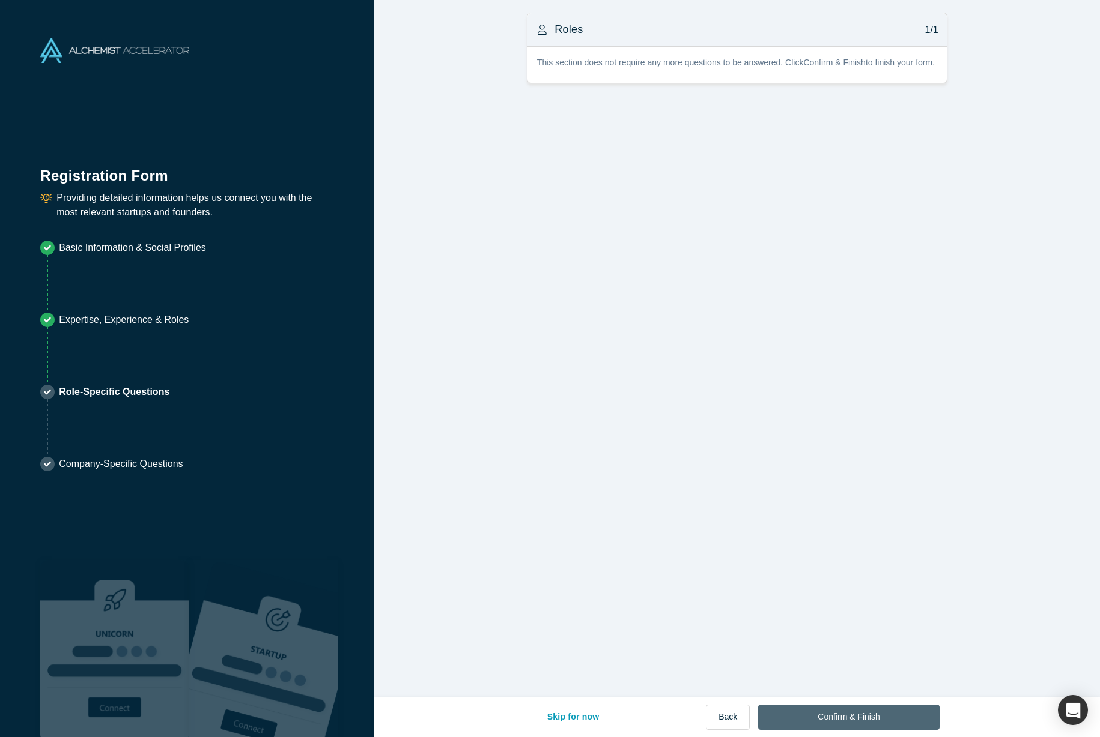
click at [834, 719] on button "Confirm & Finish" at bounding box center [848, 717] width 181 height 25
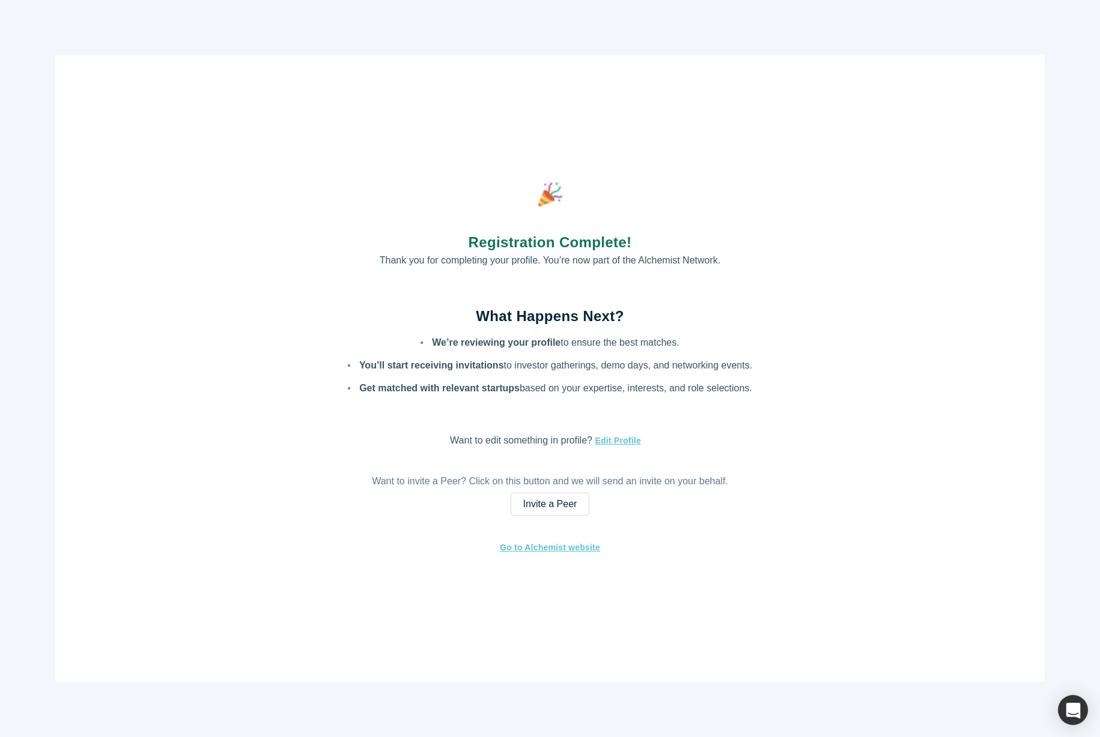
click at [769, 701] on div "Registration Complete! Thank you for completing your profile. You’re now part o…" at bounding box center [550, 368] width 1100 height 737
click at [412, 261] on p "Thank you for completing your profile. You’re now part of the Alchemist Network." at bounding box center [550, 260] width 341 height 14
